Goal: Learn about a topic

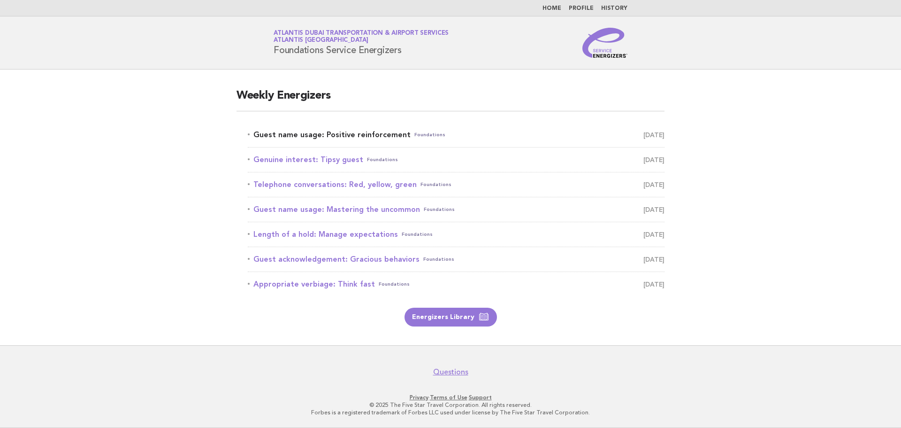
click at [378, 136] on link "Guest name usage: Positive reinforcement Foundations [DATE]" at bounding box center [456, 134] width 417 height 13
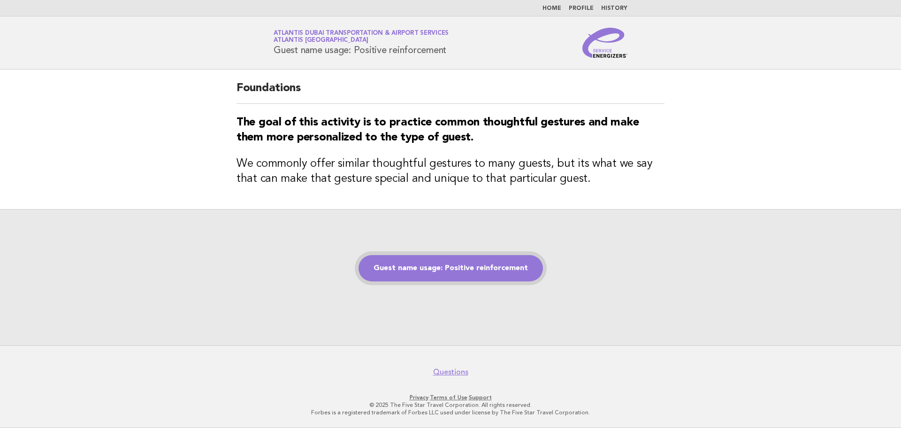
click at [385, 263] on link "Guest name usage: Positive reinforcement" at bounding box center [451, 268] width 184 height 26
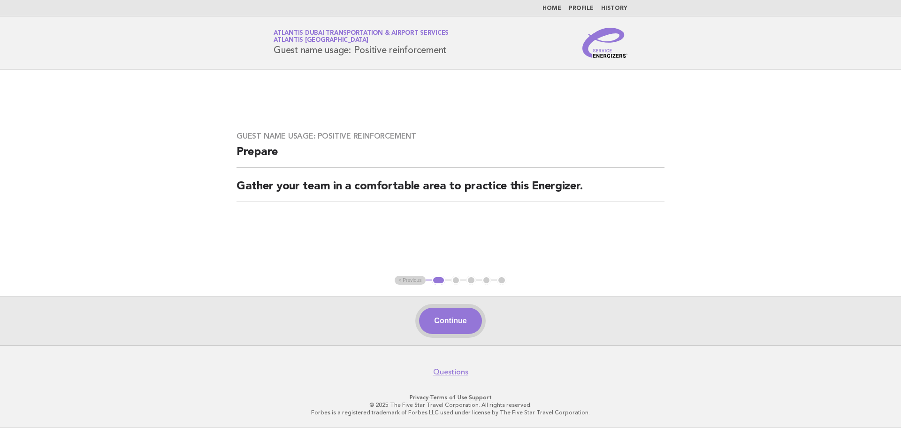
click at [453, 321] on button "Continue" at bounding box center [450, 320] width 62 height 26
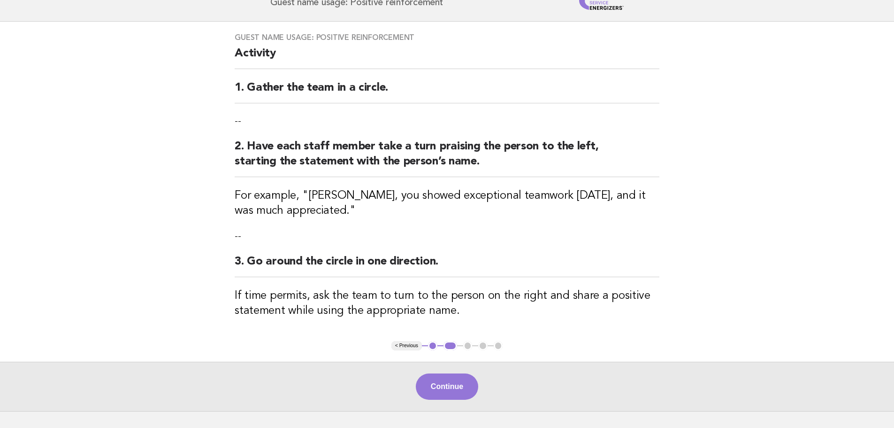
scroll to position [113, 0]
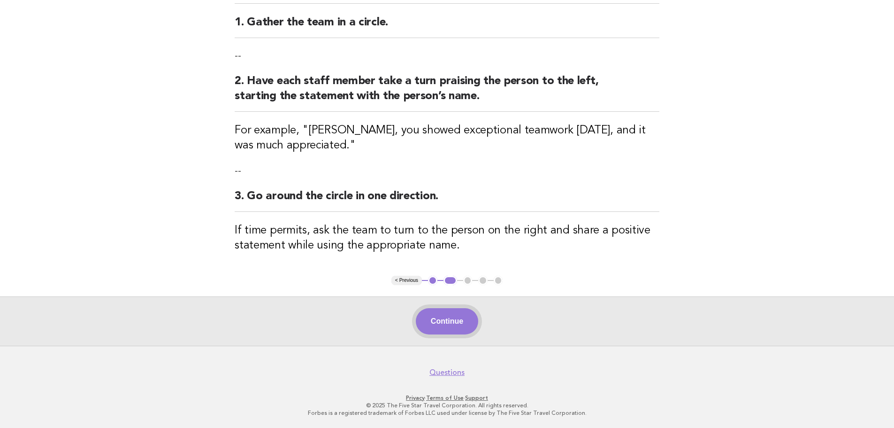
click at [456, 317] on button "Continue" at bounding box center [447, 321] width 62 height 26
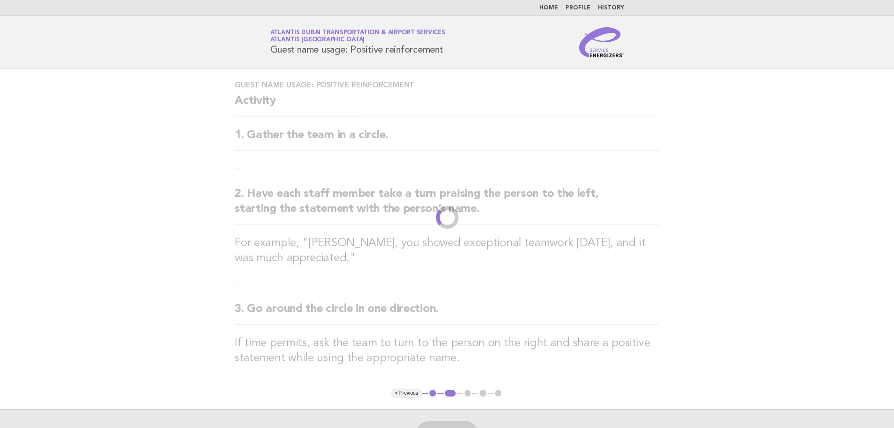
scroll to position [0, 0]
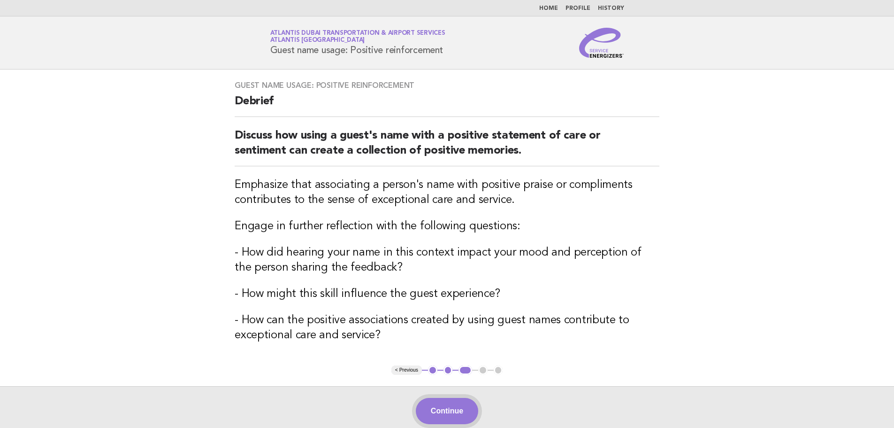
click at [442, 411] on button "Continue" at bounding box center [447, 411] width 62 height 26
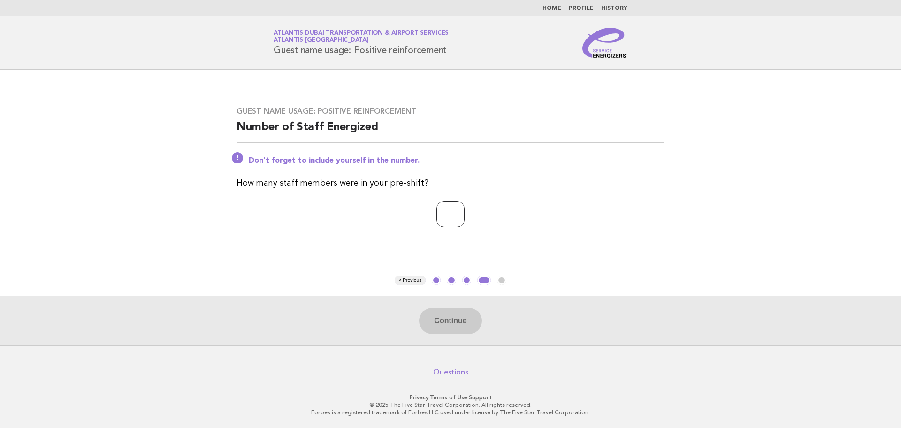
click at [450, 215] on input "number" at bounding box center [451, 214] width 28 height 26
type input "*"
click at [441, 328] on button "Continue" at bounding box center [450, 320] width 62 height 26
